Goal: Transaction & Acquisition: Obtain resource

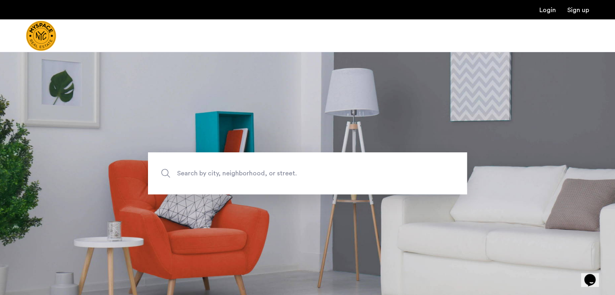
click at [222, 173] on span "Search by city, neighborhood, or street." at bounding box center [288, 173] width 223 height 11
click at [222, 173] on input "Search by city, neighborhood, or street." at bounding box center [307, 174] width 319 height 42
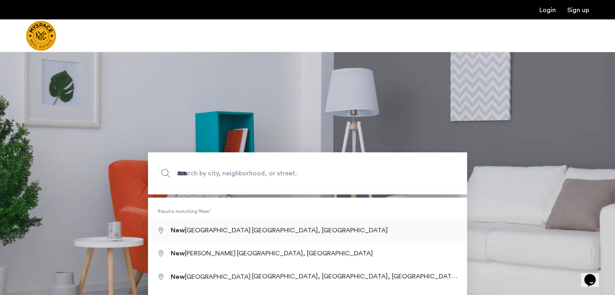
type input "**********"
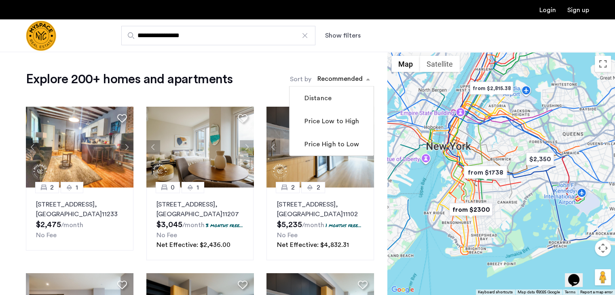
click at [367, 80] on span "sort-apartment" at bounding box center [369, 79] width 10 height 10
click at [338, 120] on label "Price Low to High" at bounding box center [331, 122] width 56 height 10
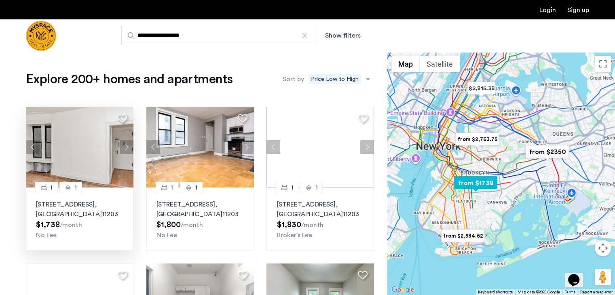
click at [81, 149] on img at bounding box center [80, 147] width 108 height 81
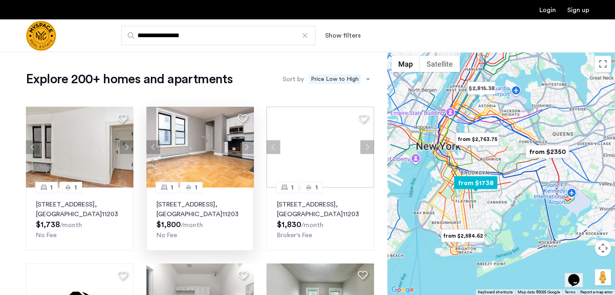
click at [202, 151] on img at bounding box center [200, 147] width 108 height 81
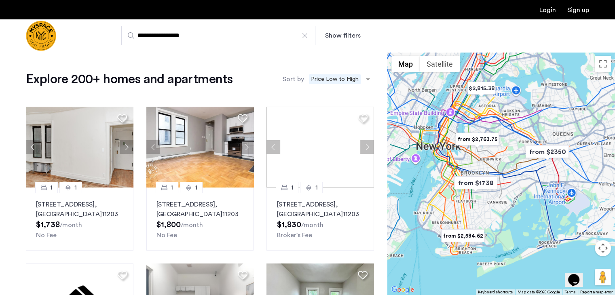
click at [330, 34] on button "Show filters" at bounding box center [343, 36] width 36 height 10
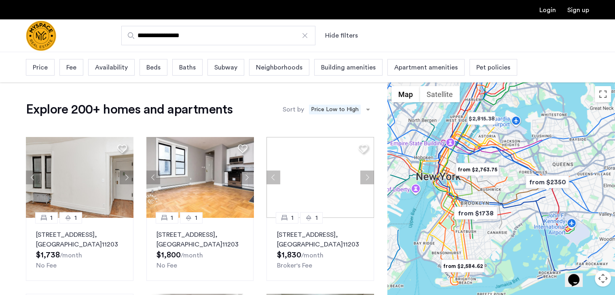
click at [108, 68] on span "Availability" at bounding box center [111, 68] width 33 height 10
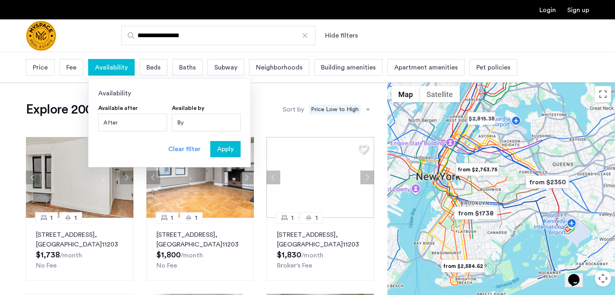
click at [185, 122] on div "By" at bounding box center [206, 123] width 69 height 18
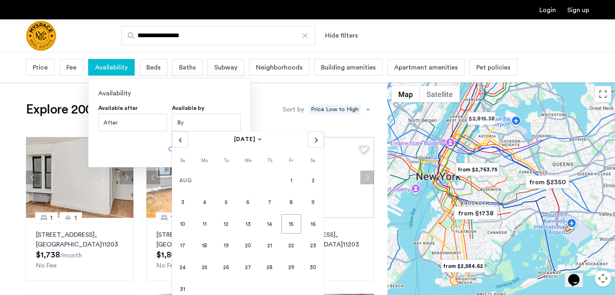
click at [288, 224] on span "15" at bounding box center [291, 223] width 19 height 19
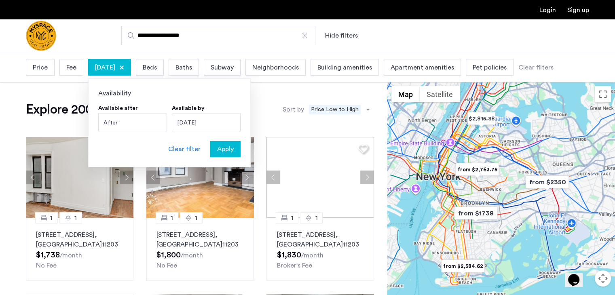
click at [232, 147] on span "Apply" at bounding box center [225, 149] width 17 height 10
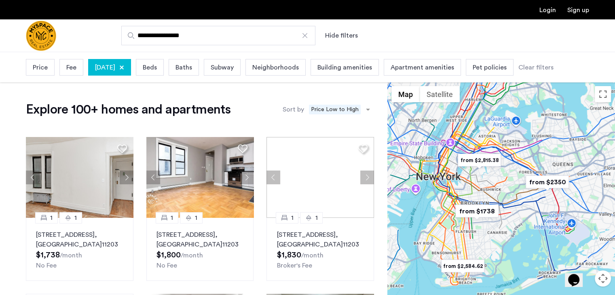
click at [73, 67] on span "Fee" at bounding box center [71, 68] width 10 height 10
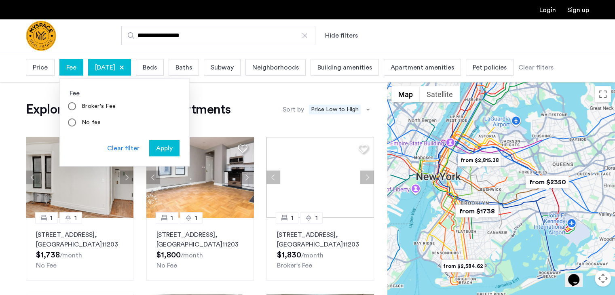
click at [93, 123] on label "No fee" at bounding box center [90, 123] width 21 height 8
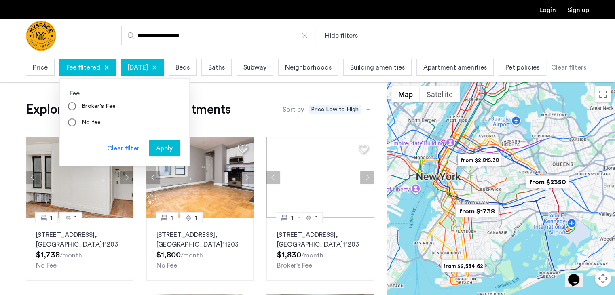
click at [156, 151] on span "Apply" at bounding box center [164, 149] width 17 height 10
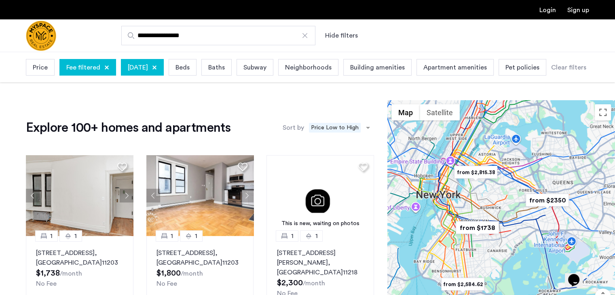
click at [540, 68] on span "Pet policies" at bounding box center [523, 68] width 34 height 10
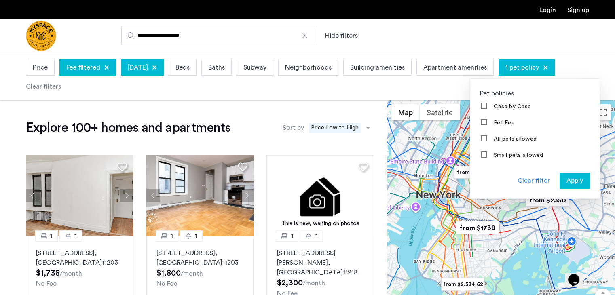
click at [583, 183] on span "Apply" at bounding box center [575, 181] width 17 height 10
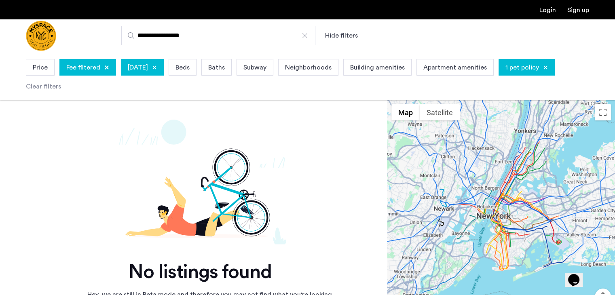
click at [548, 69] on div at bounding box center [545, 67] width 5 height 5
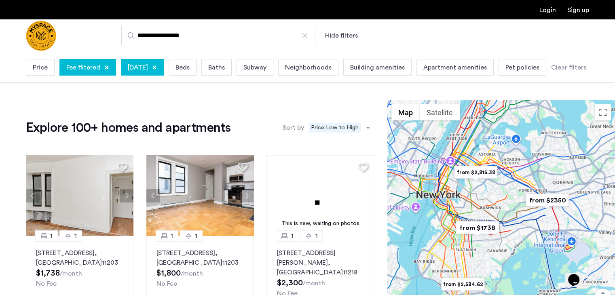
click at [540, 68] on span "Pet policies" at bounding box center [523, 68] width 34 height 10
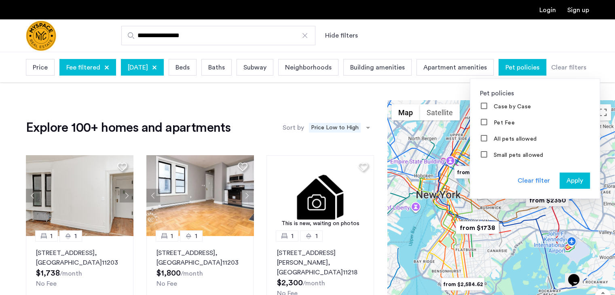
click at [469, 78] on div "Price Fee filtered August 15, 2025 Beds Baths Subway Neighborhoods Building ame…" at bounding box center [306, 67] width 561 height 21
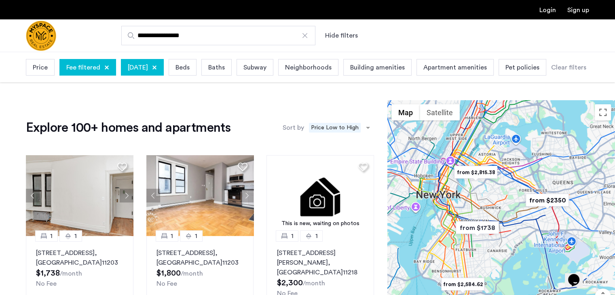
click at [148, 67] on span "August 15, 2025" at bounding box center [138, 68] width 20 height 10
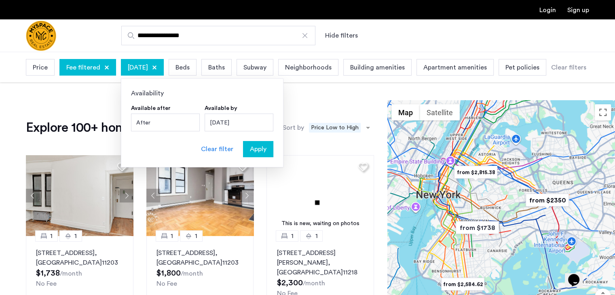
click at [241, 118] on div "August 15, 2025" at bounding box center [239, 123] width 69 height 18
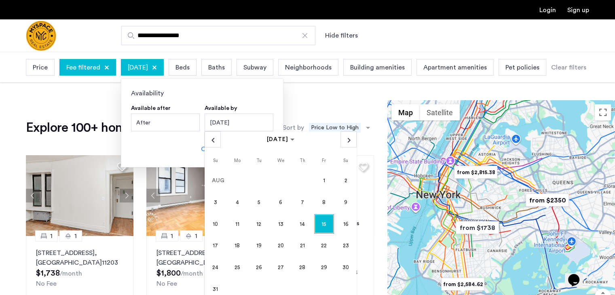
click at [236, 269] on span "25" at bounding box center [236, 267] width 19 height 19
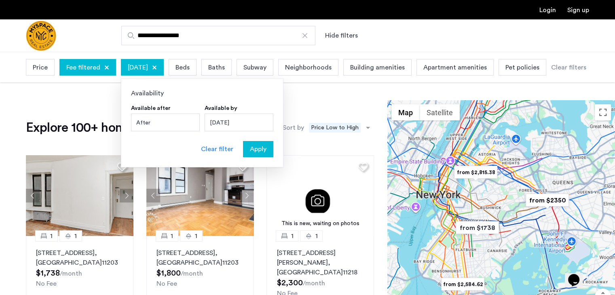
click at [256, 145] on span "Apply" at bounding box center [258, 149] width 17 height 10
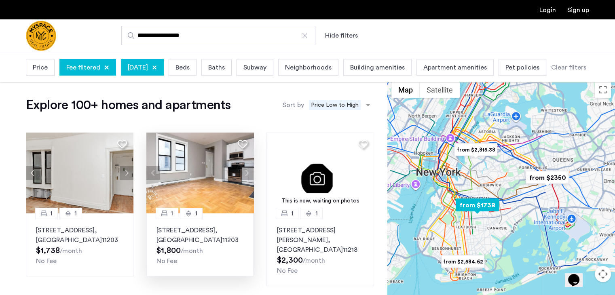
scroll to position [22, 0]
click at [209, 178] on img at bounding box center [200, 173] width 108 height 81
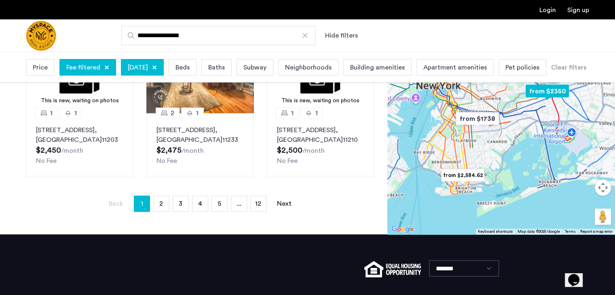
scroll to position [670, 0]
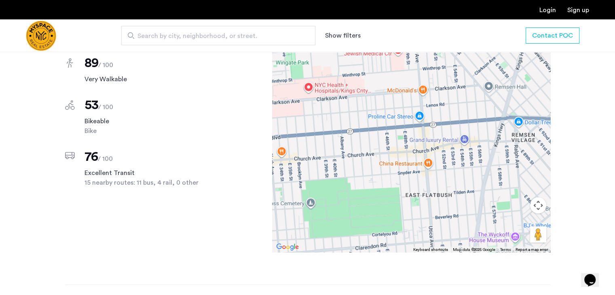
scroll to position [632, 0]
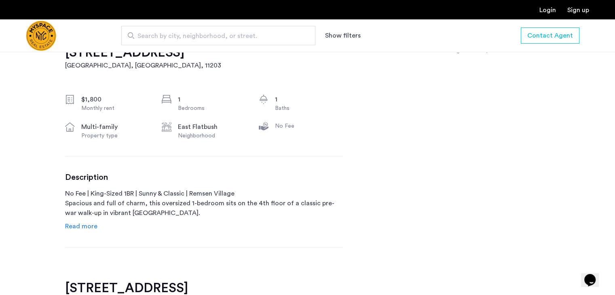
scroll to position [272, 0]
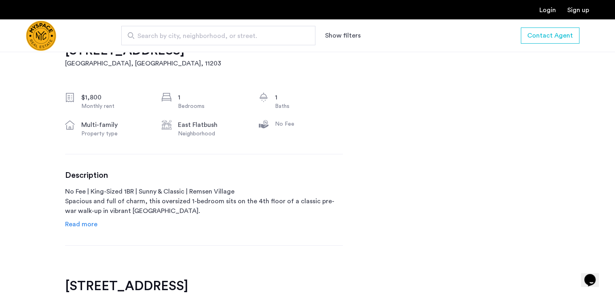
click at [90, 224] on span "Read more" at bounding box center [81, 224] width 32 height 6
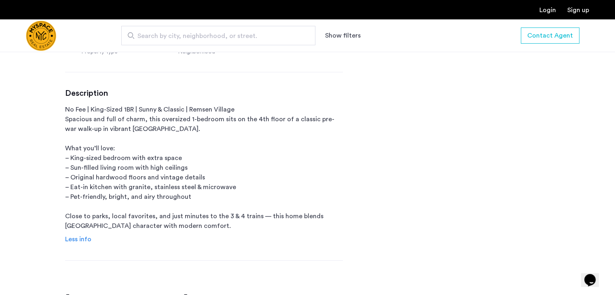
scroll to position [354, 0]
click at [80, 240] on span "Less info" at bounding box center [78, 239] width 26 height 6
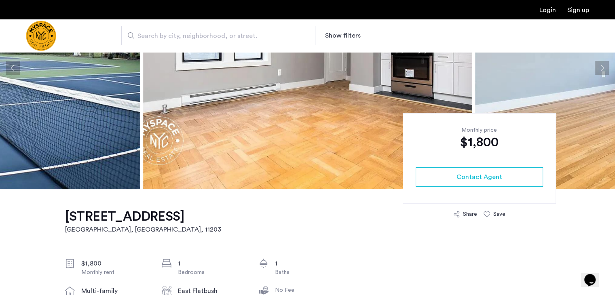
scroll to position [105, 0]
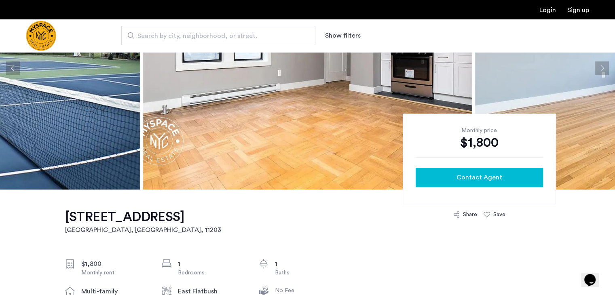
click at [461, 181] on span "Contact Agent" at bounding box center [480, 178] width 46 height 10
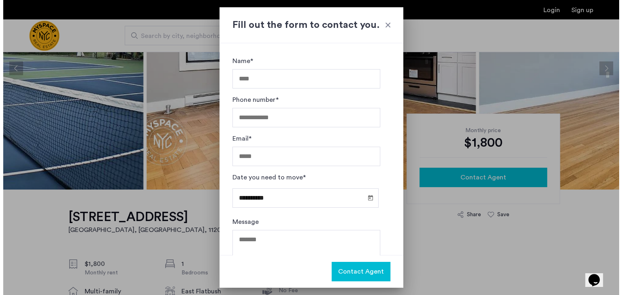
scroll to position [0, 0]
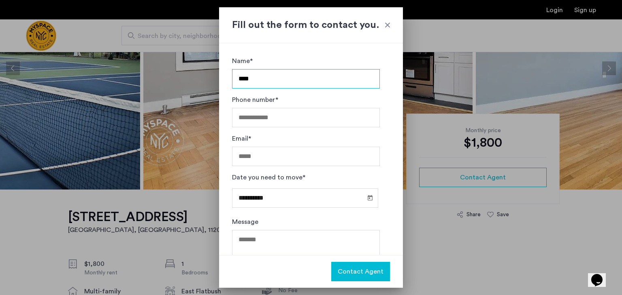
click at [275, 78] on input "****" at bounding box center [306, 78] width 148 height 19
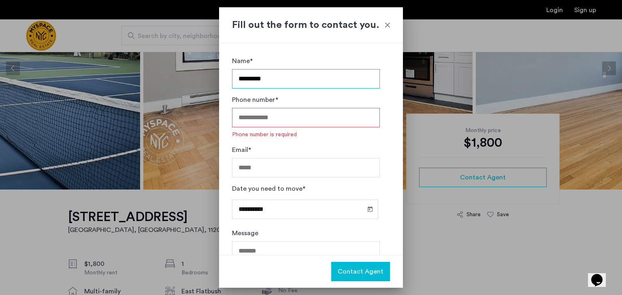
type input "*********"
click at [294, 121] on input "Phone number*" at bounding box center [306, 117] width 148 height 19
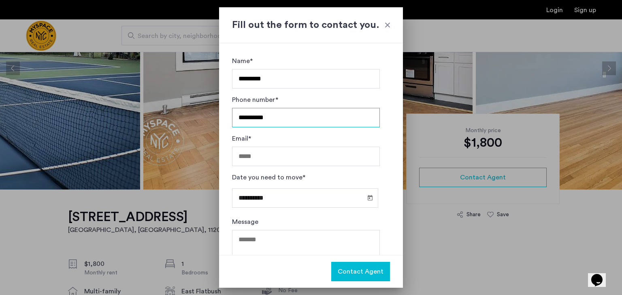
drag, startPoint x: 274, startPoint y: 117, endPoint x: 186, endPoint y: 113, distance: 87.9
click at [186, 113] on div "**********" at bounding box center [311, 147] width 622 height 295
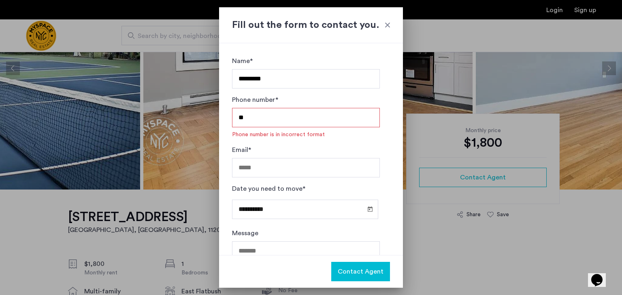
type input "*"
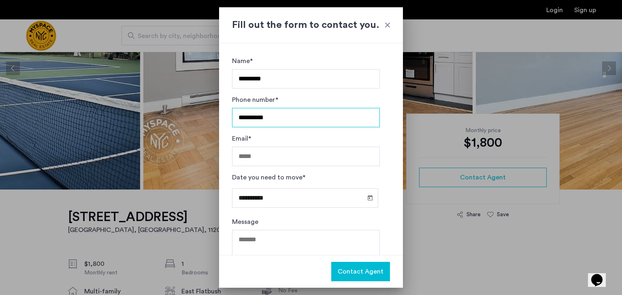
type input "**********"
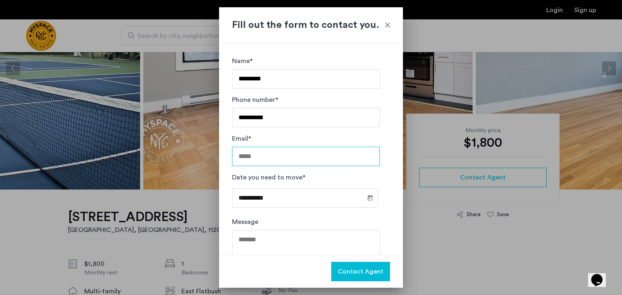
click at [281, 159] on input "Email*" at bounding box center [306, 156] width 148 height 19
type input "**********"
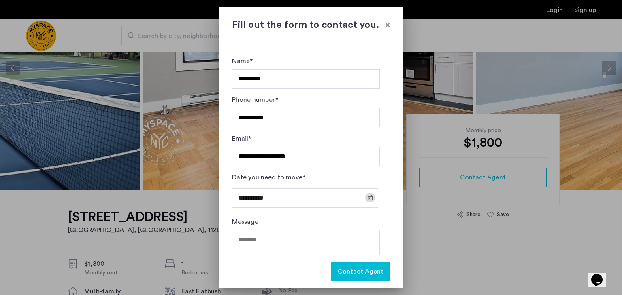
click at [361, 197] on span "Open calendar" at bounding box center [369, 197] width 19 height 19
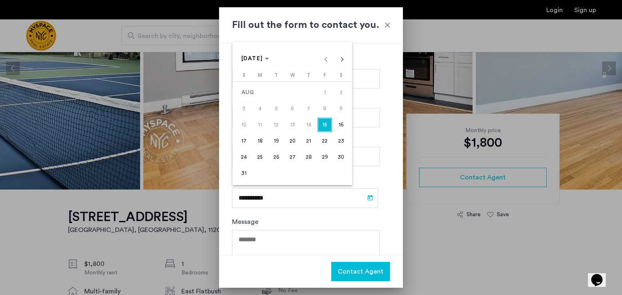
click at [259, 154] on span "25" at bounding box center [259, 157] width 15 height 15
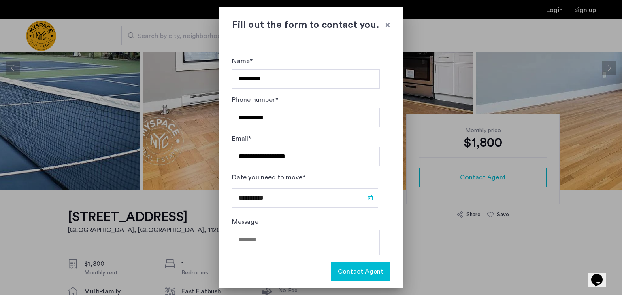
type input "**********"
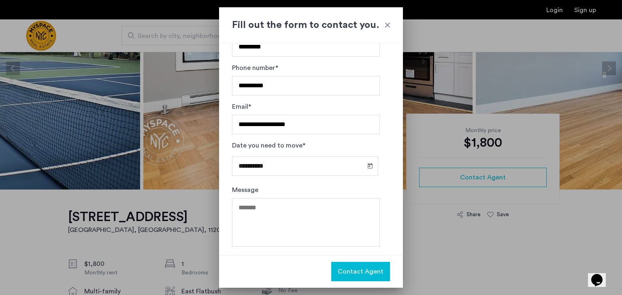
click at [362, 268] on span "Contact Agent" at bounding box center [360, 272] width 46 height 10
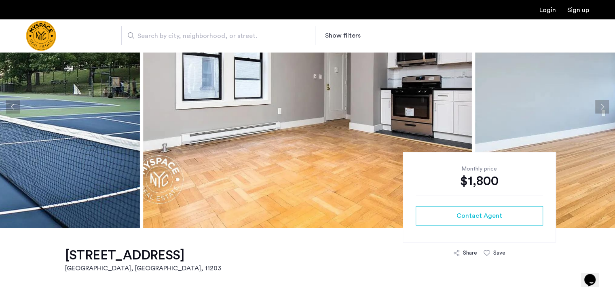
scroll to position [0, 0]
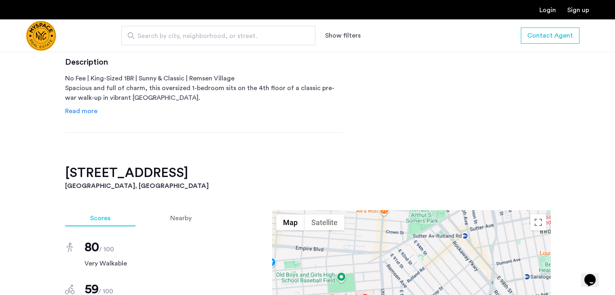
scroll to position [384, 0]
click at [175, 217] on span "Nearby" at bounding box center [180, 219] width 21 height 6
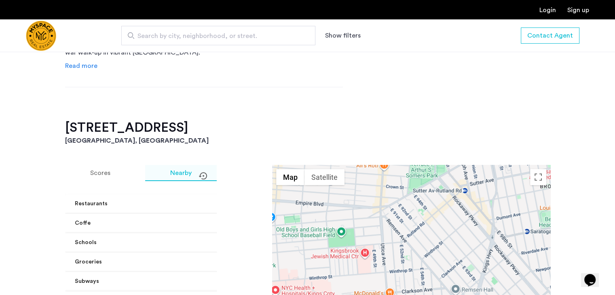
scroll to position [430, 0]
drag, startPoint x: 115, startPoint y: 168, endPoint x: 97, endPoint y: 177, distance: 19.9
click at [97, 177] on div "Scores" at bounding box center [100, 173] width 70 height 16
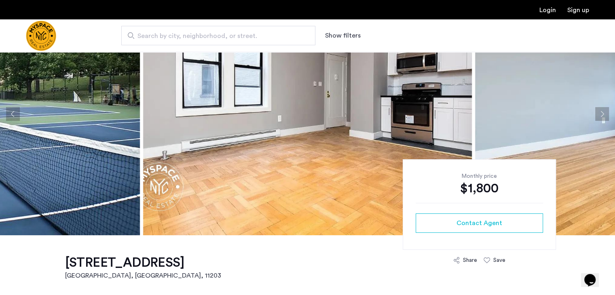
scroll to position [0, 0]
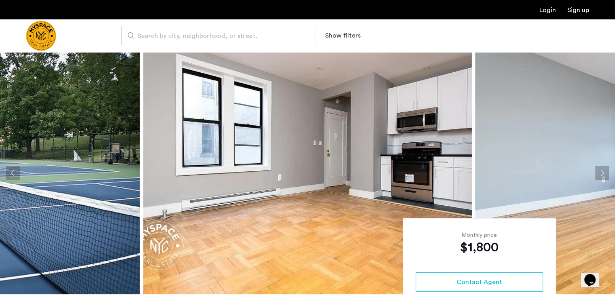
click at [607, 170] on button "Next apartment" at bounding box center [603, 173] width 14 height 14
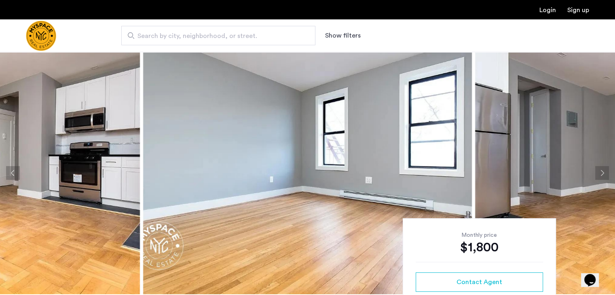
click at [607, 170] on button "Next apartment" at bounding box center [603, 173] width 14 height 14
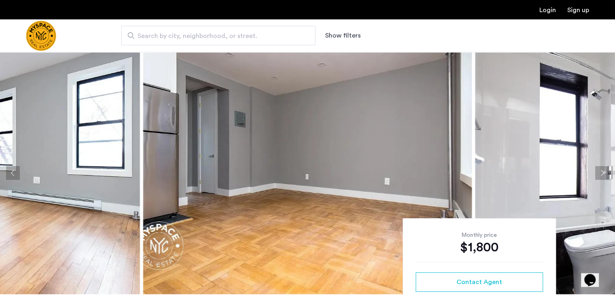
click at [607, 172] on button "Next apartment" at bounding box center [603, 173] width 14 height 14
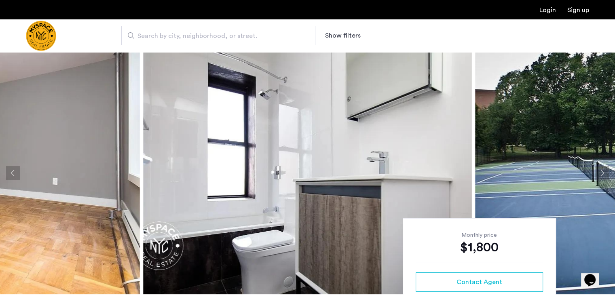
click at [608, 174] on button "Next apartment" at bounding box center [603, 173] width 14 height 14
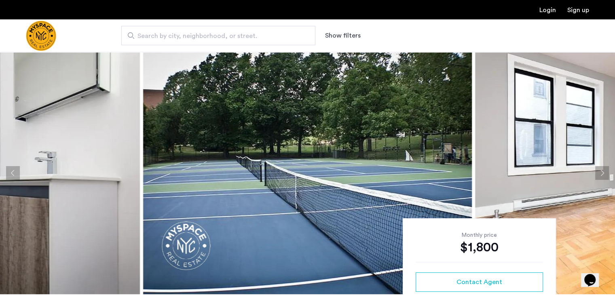
click at [607, 176] on button "Next apartment" at bounding box center [603, 173] width 14 height 14
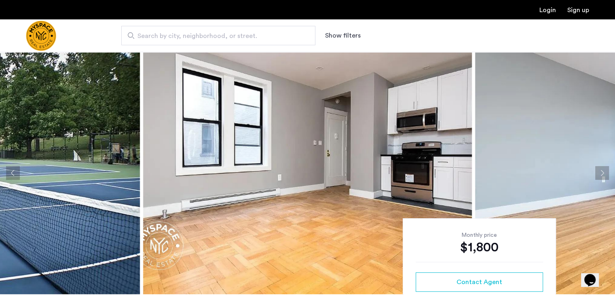
click at [607, 178] on button "Next apartment" at bounding box center [603, 173] width 14 height 14
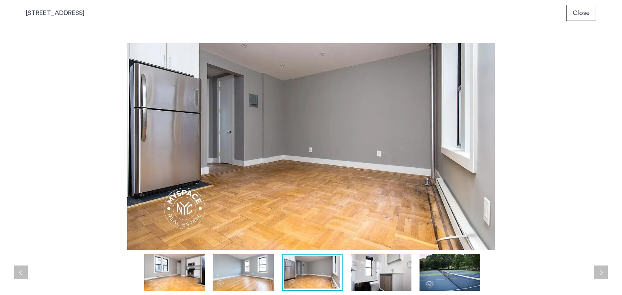
click at [572, 19] on button "Close" at bounding box center [581, 13] width 30 height 16
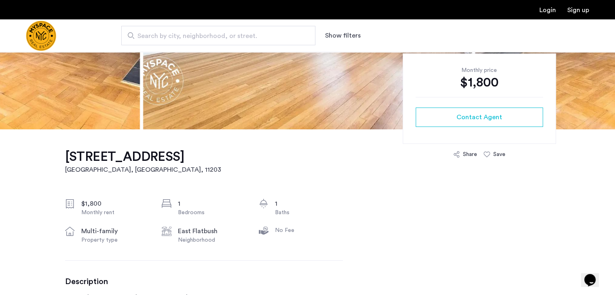
scroll to position [165, 0]
